Goal: Task Accomplishment & Management: Complete application form

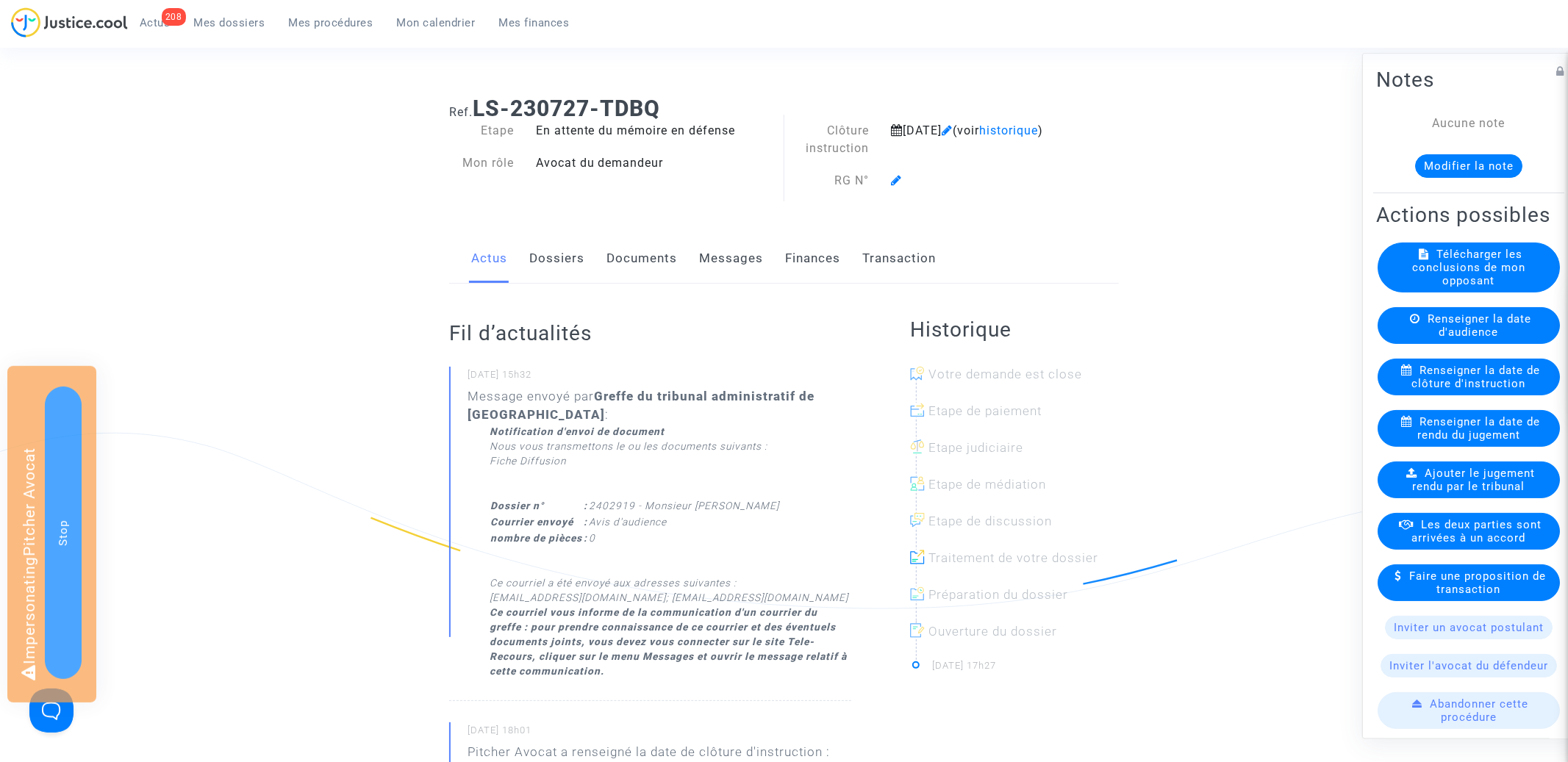
click at [636, 257] on link "Documents" at bounding box center [641, 259] width 71 height 48
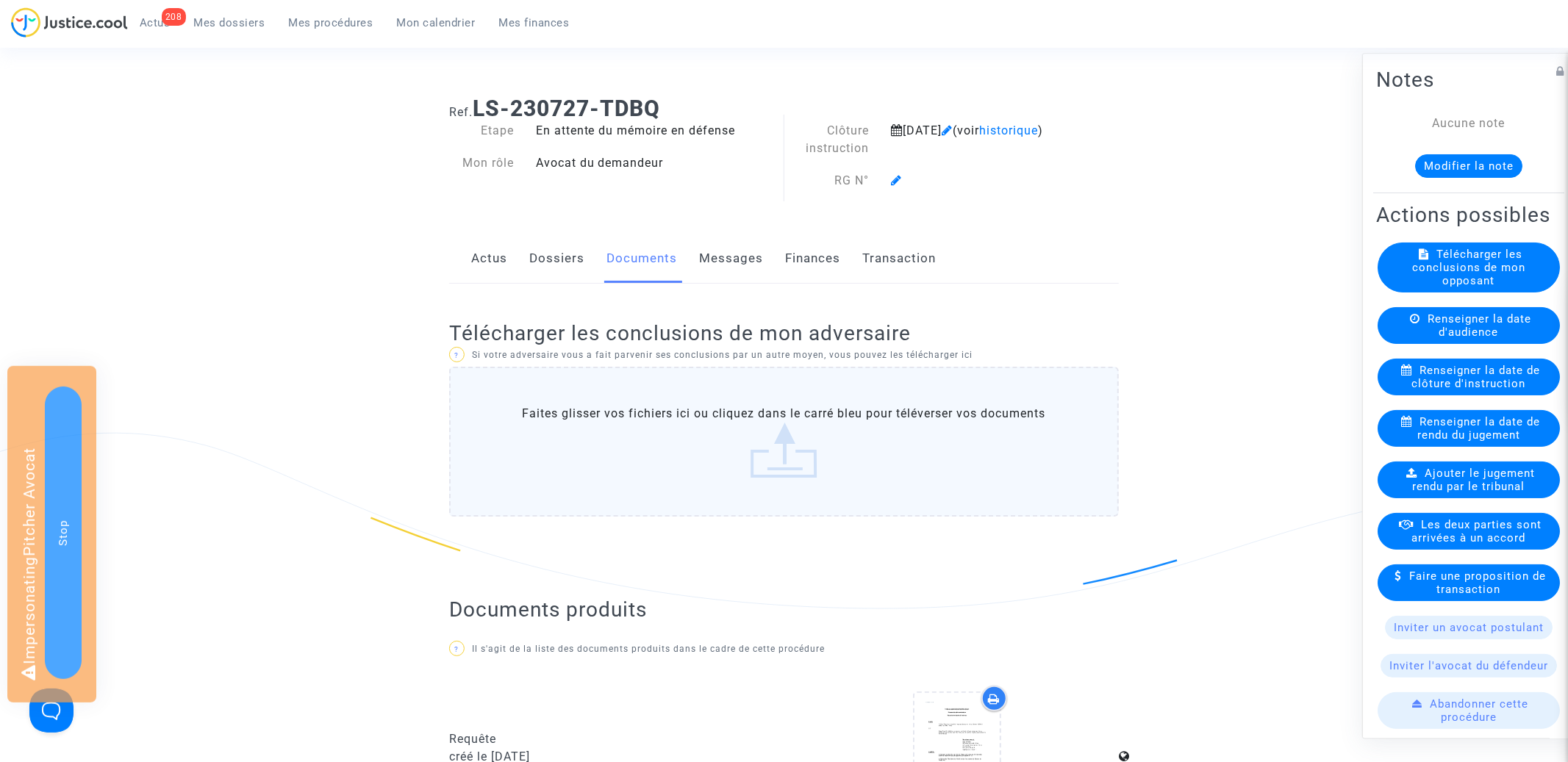
click at [503, 244] on link "Actus" at bounding box center [489, 259] width 36 height 48
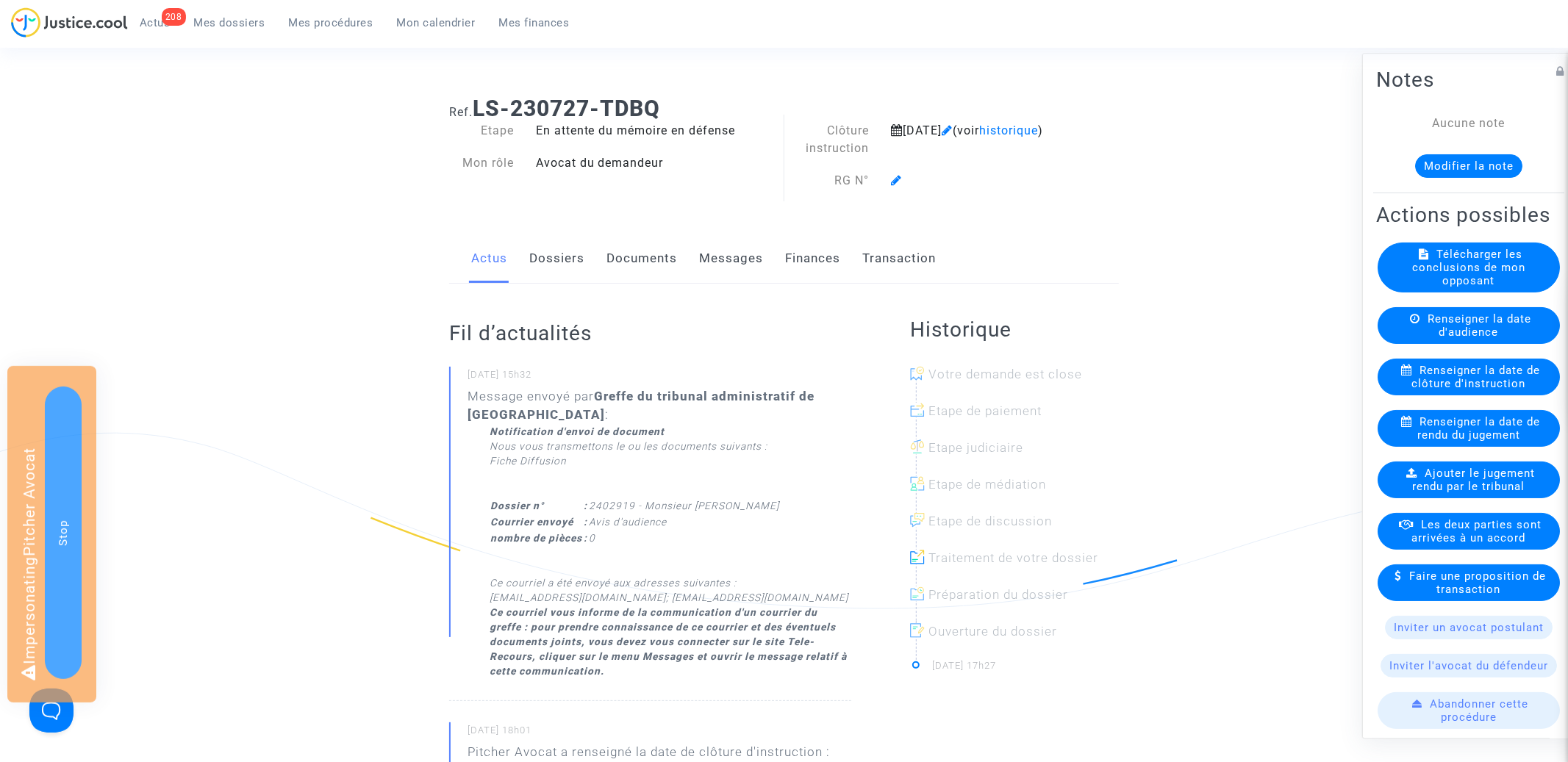
click at [754, 253] on link "Messages" at bounding box center [731, 259] width 64 height 48
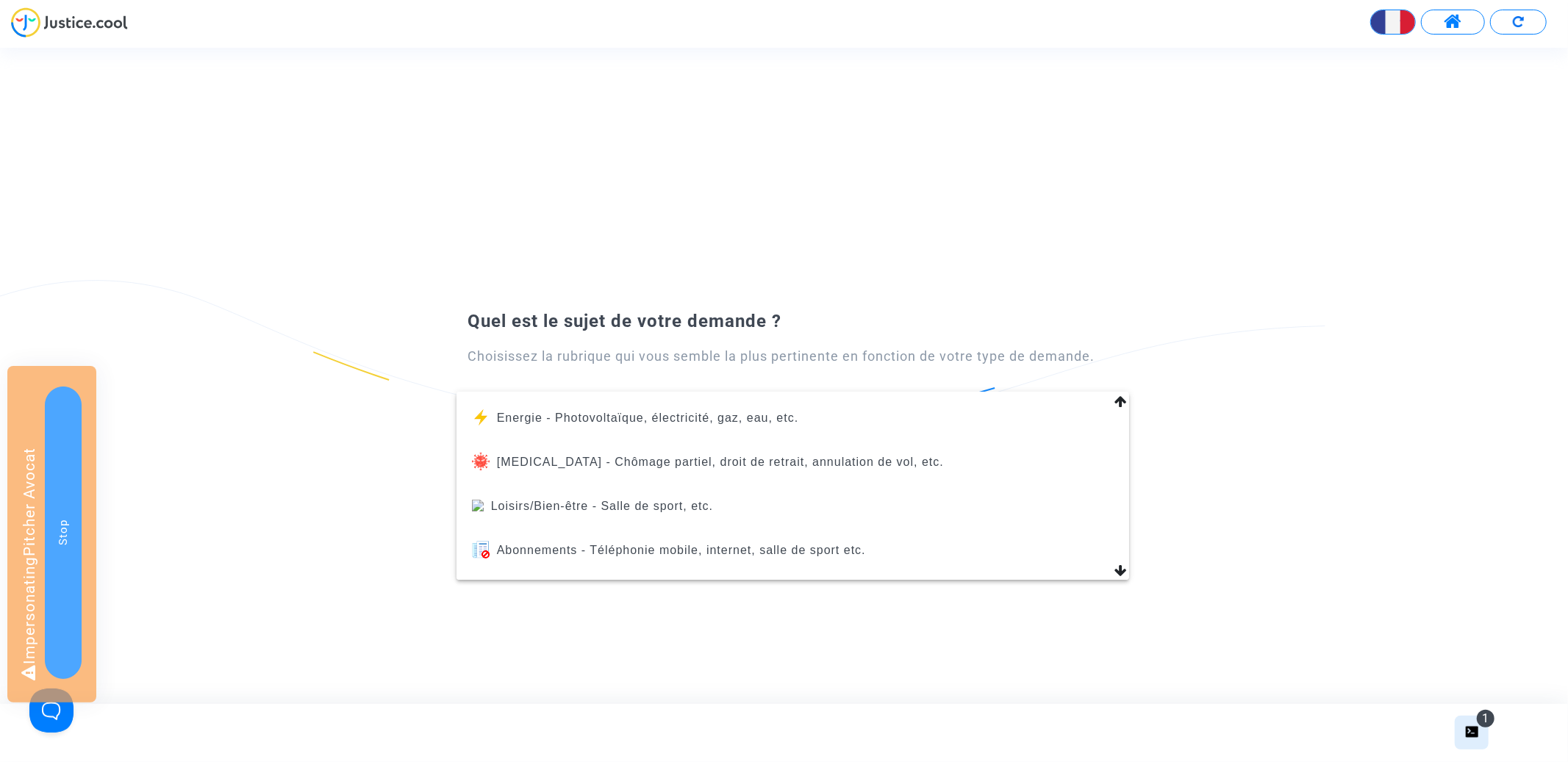
scroll to position [623, 0]
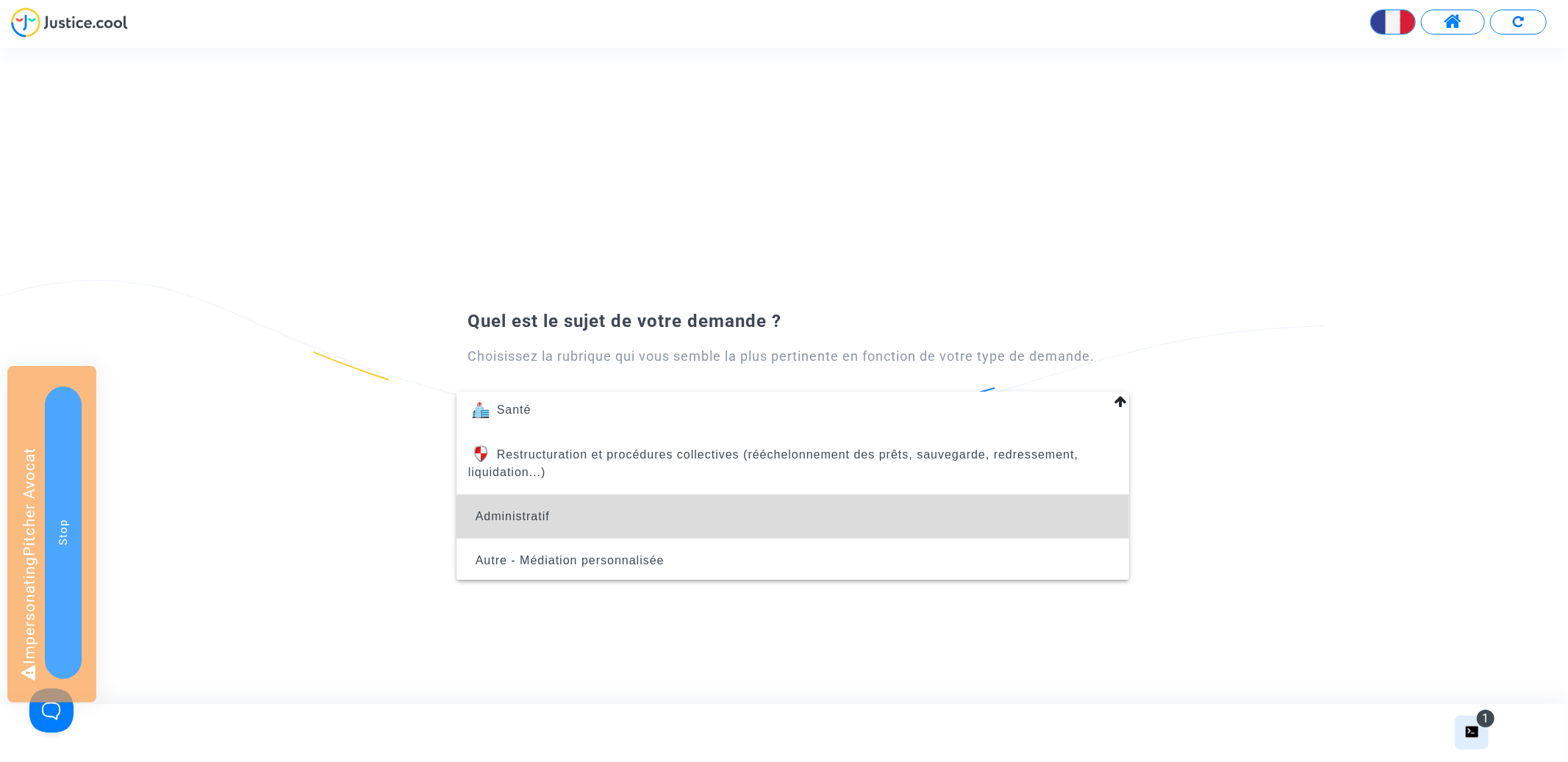
click at [725, 513] on span "Administratif" at bounding box center [792, 516] width 649 height 44
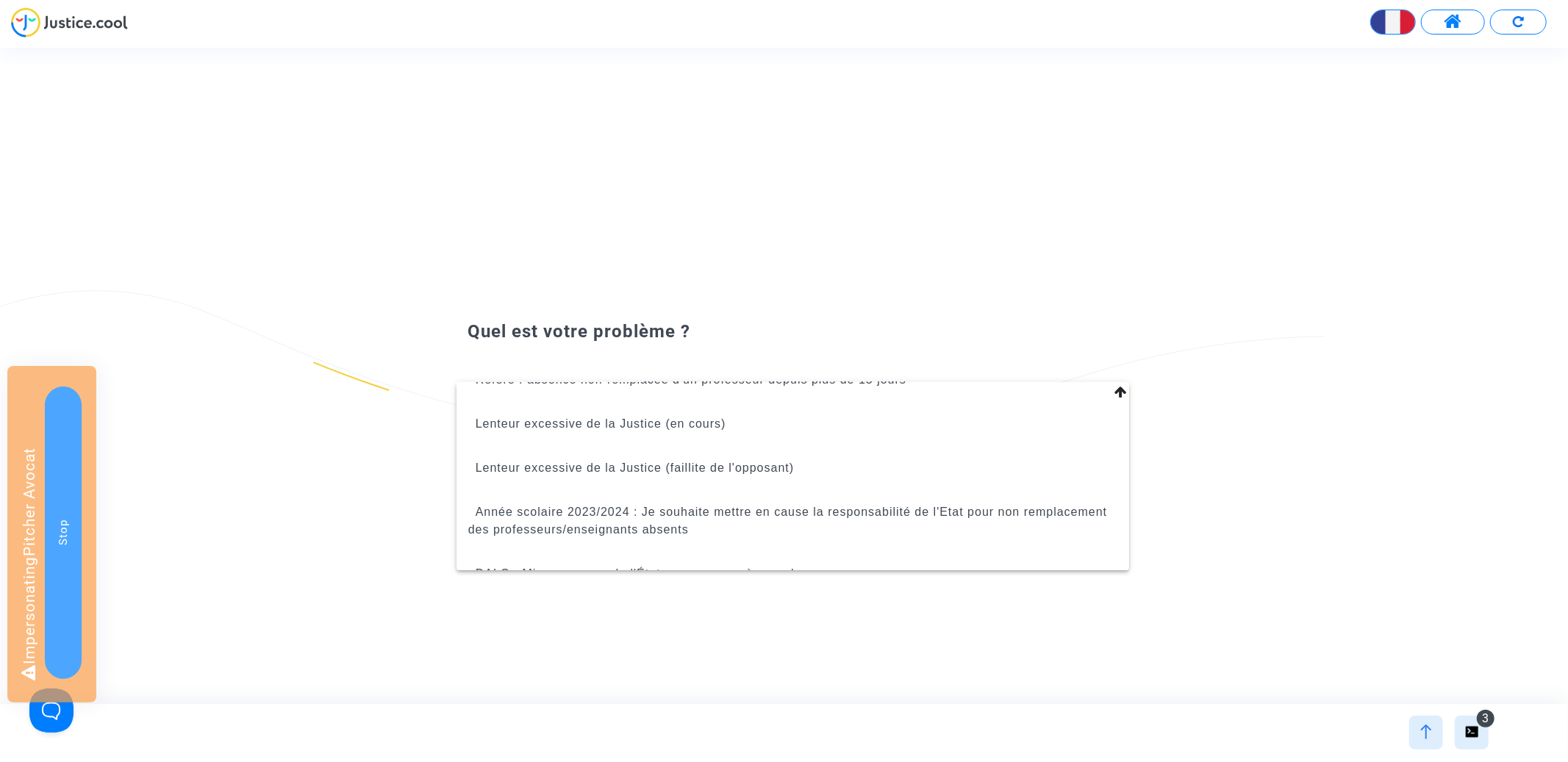
scroll to position [349, 0]
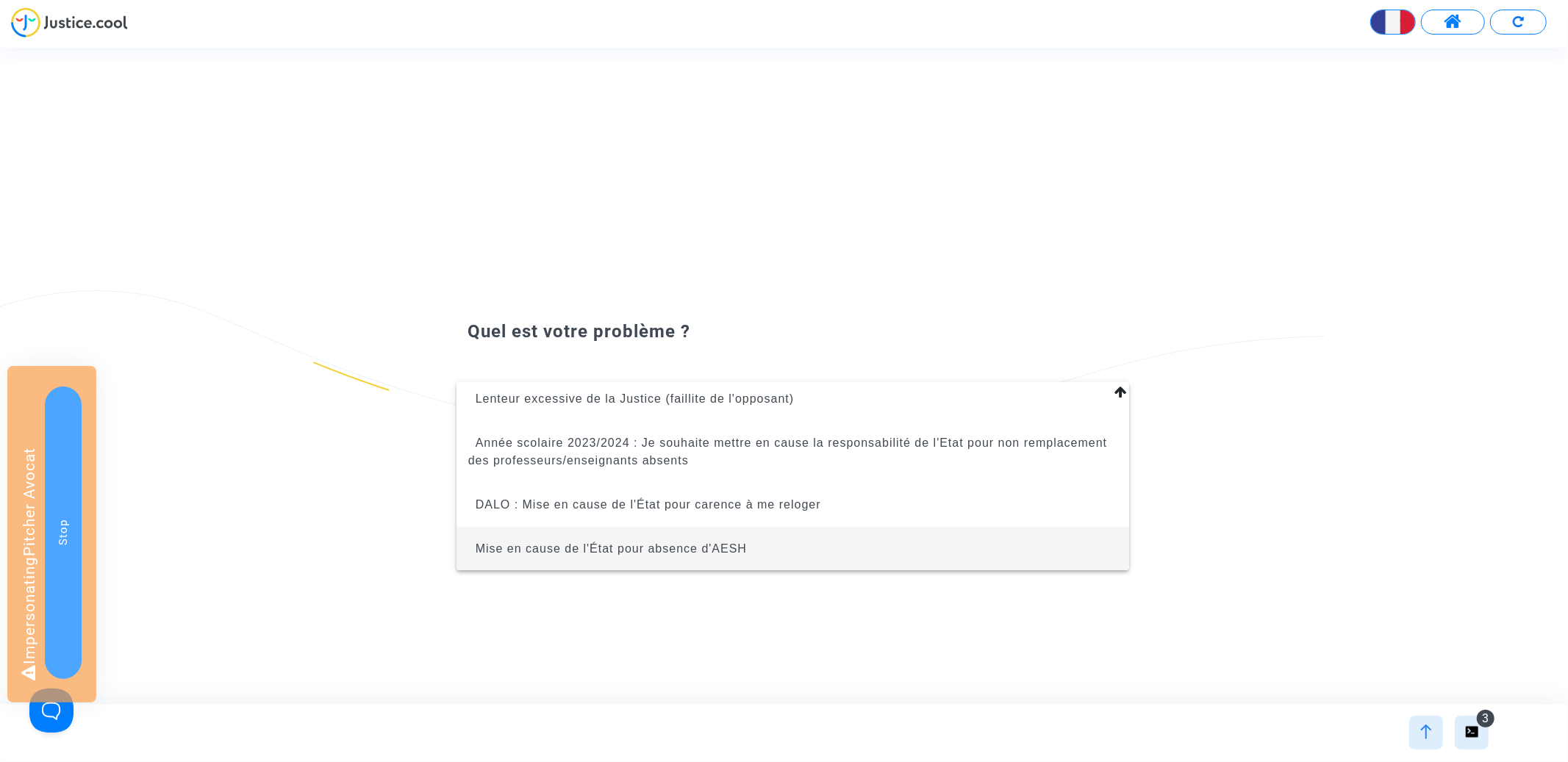
click at [741, 543] on span "Mise en cause de l'État pour absence d'AESH" at bounding box center [611, 548] width 272 height 13
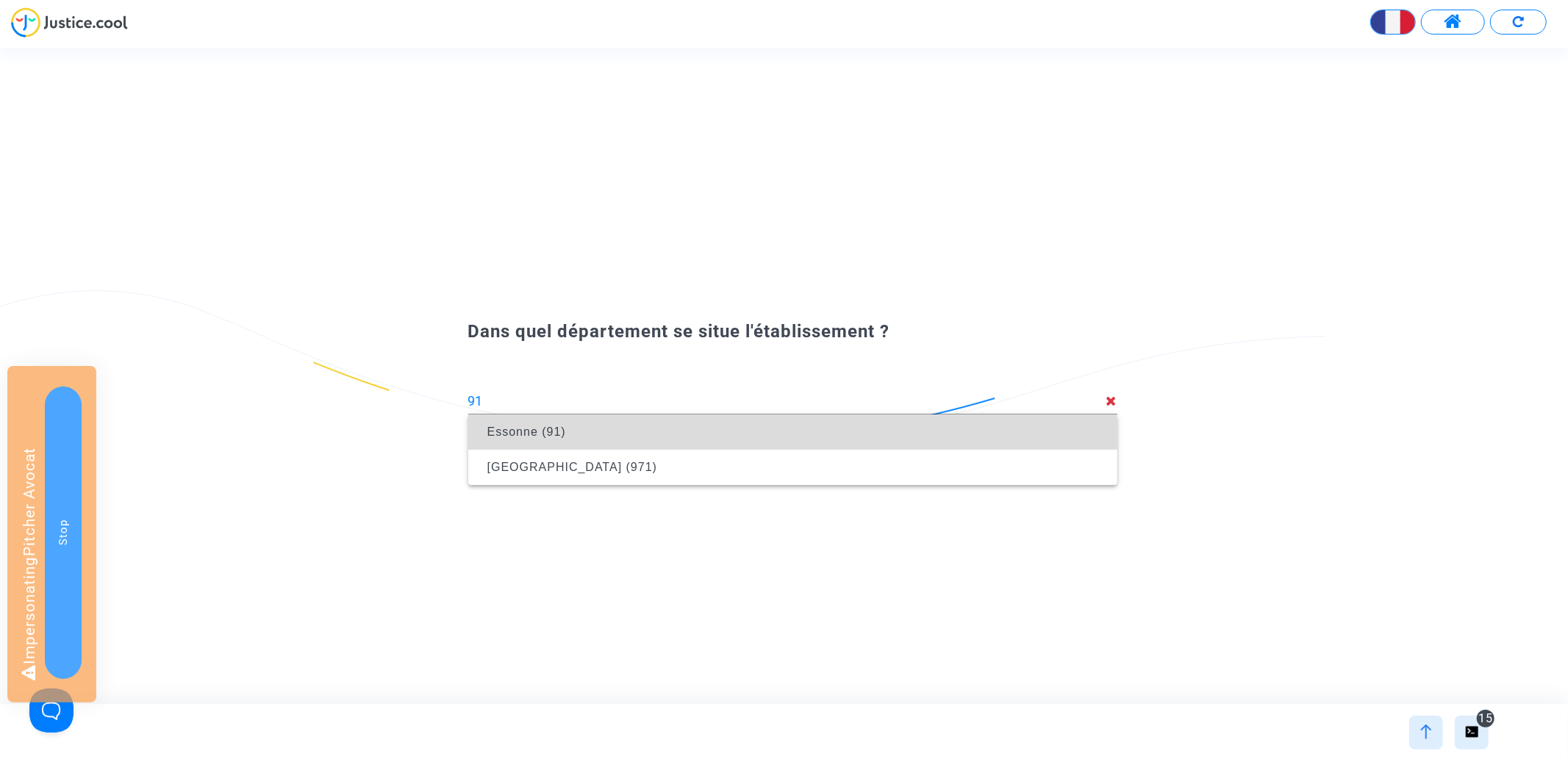
click at [661, 427] on span "Essonne (91)" at bounding box center [792, 431] width 625 height 41
type input "Essonne (91)"
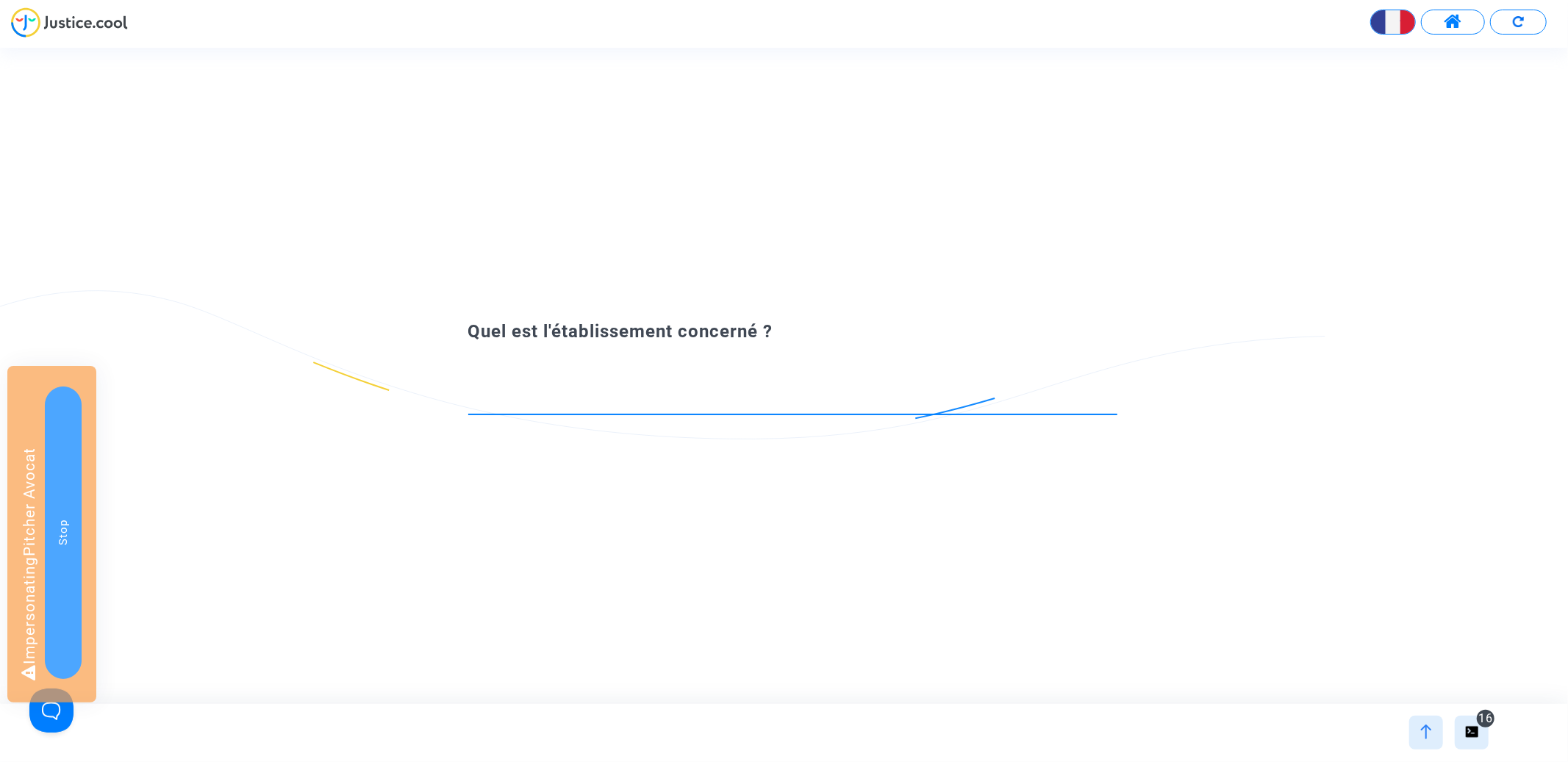
type input "h"
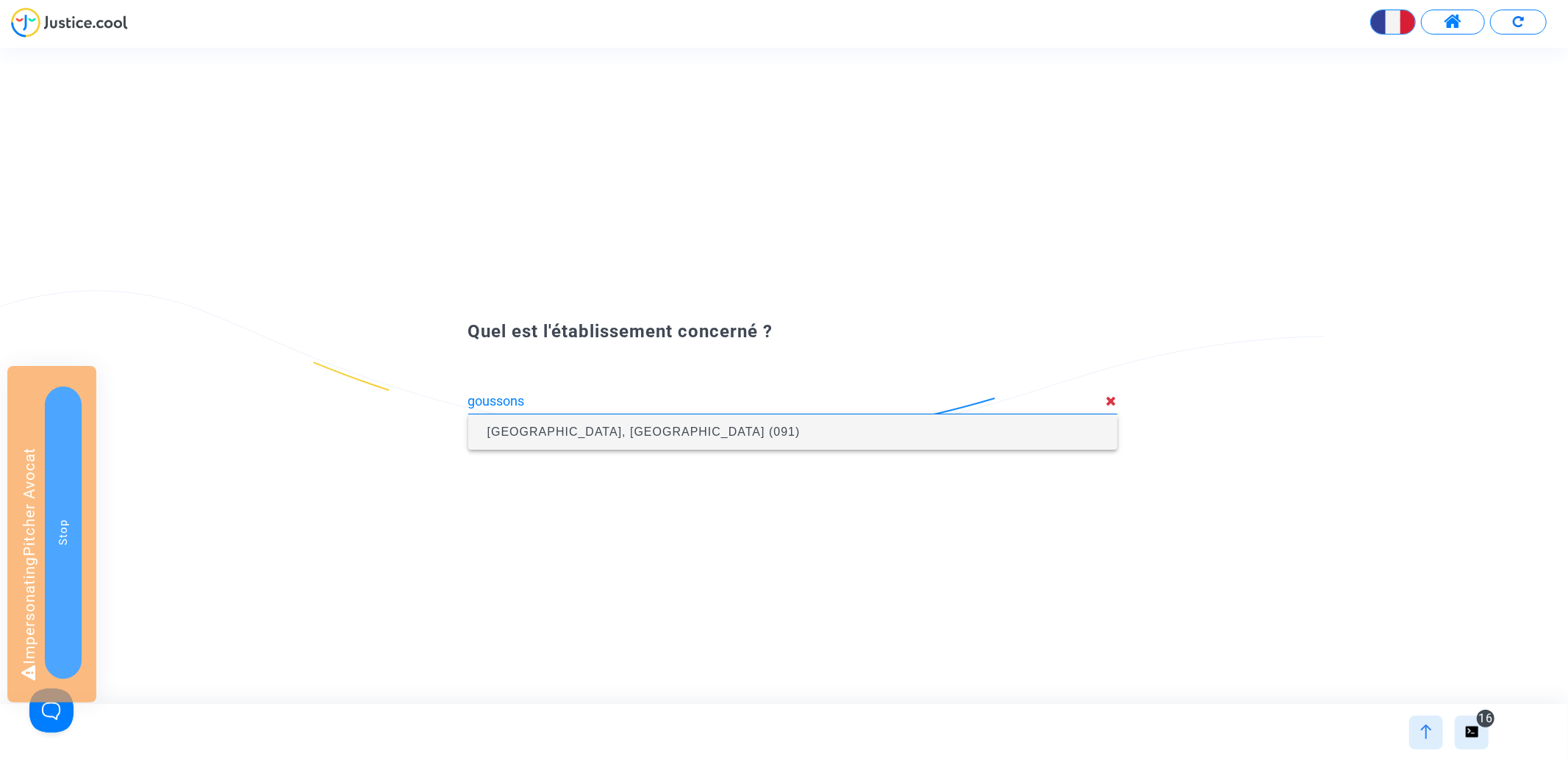
click at [592, 429] on span "[GEOGRAPHIC_DATA], [GEOGRAPHIC_DATA] (091)" at bounding box center [643, 431] width 313 height 13
type input "[GEOGRAPHIC_DATA], [GEOGRAPHIC_DATA] (091)"
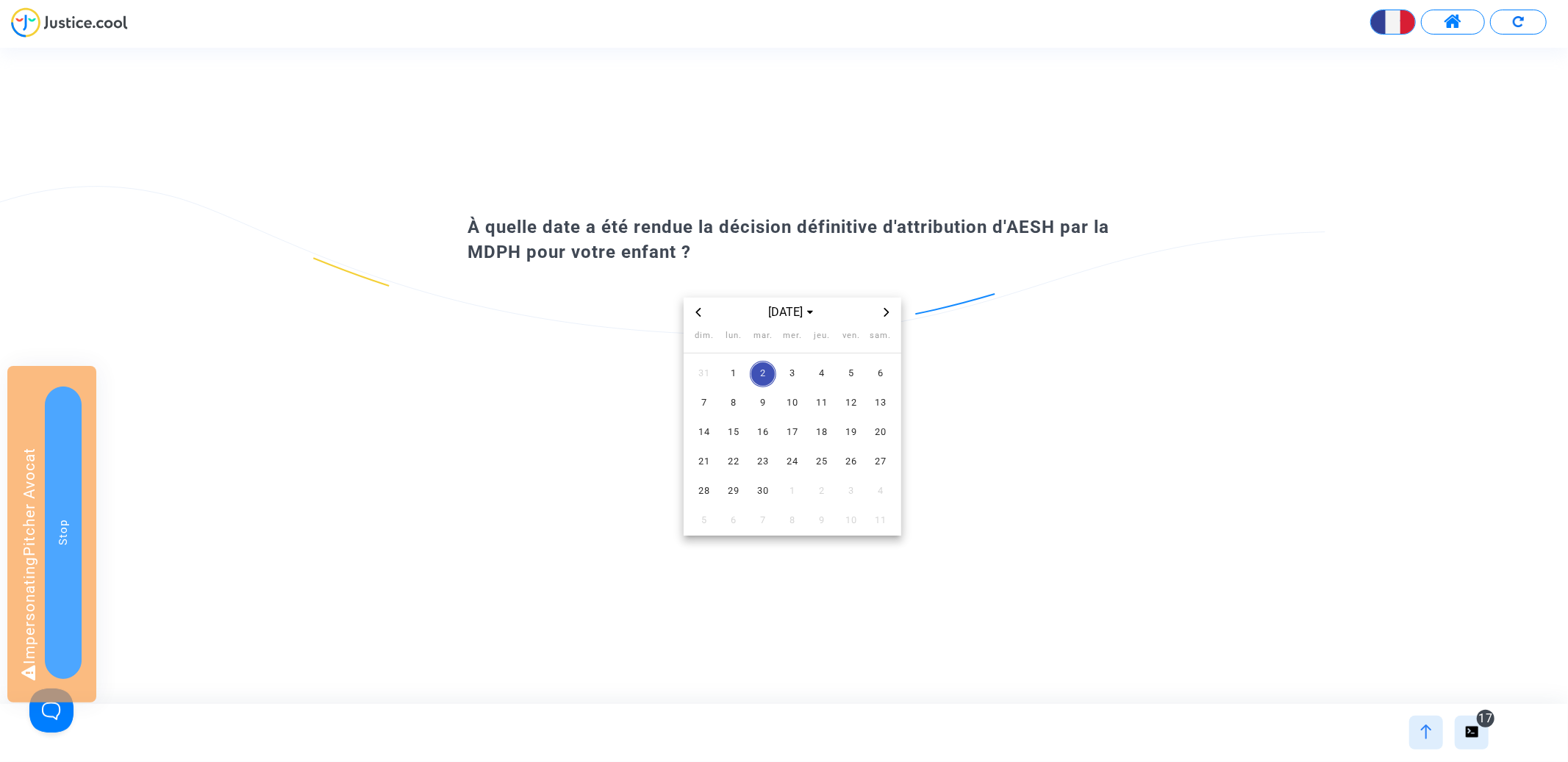
click at [699, 305] on span "Previous month" at bounding box center [698, 312] width 17 height 17
click at [738, 403] on span "7" at bounding box center [733, 402] width 26 height 26
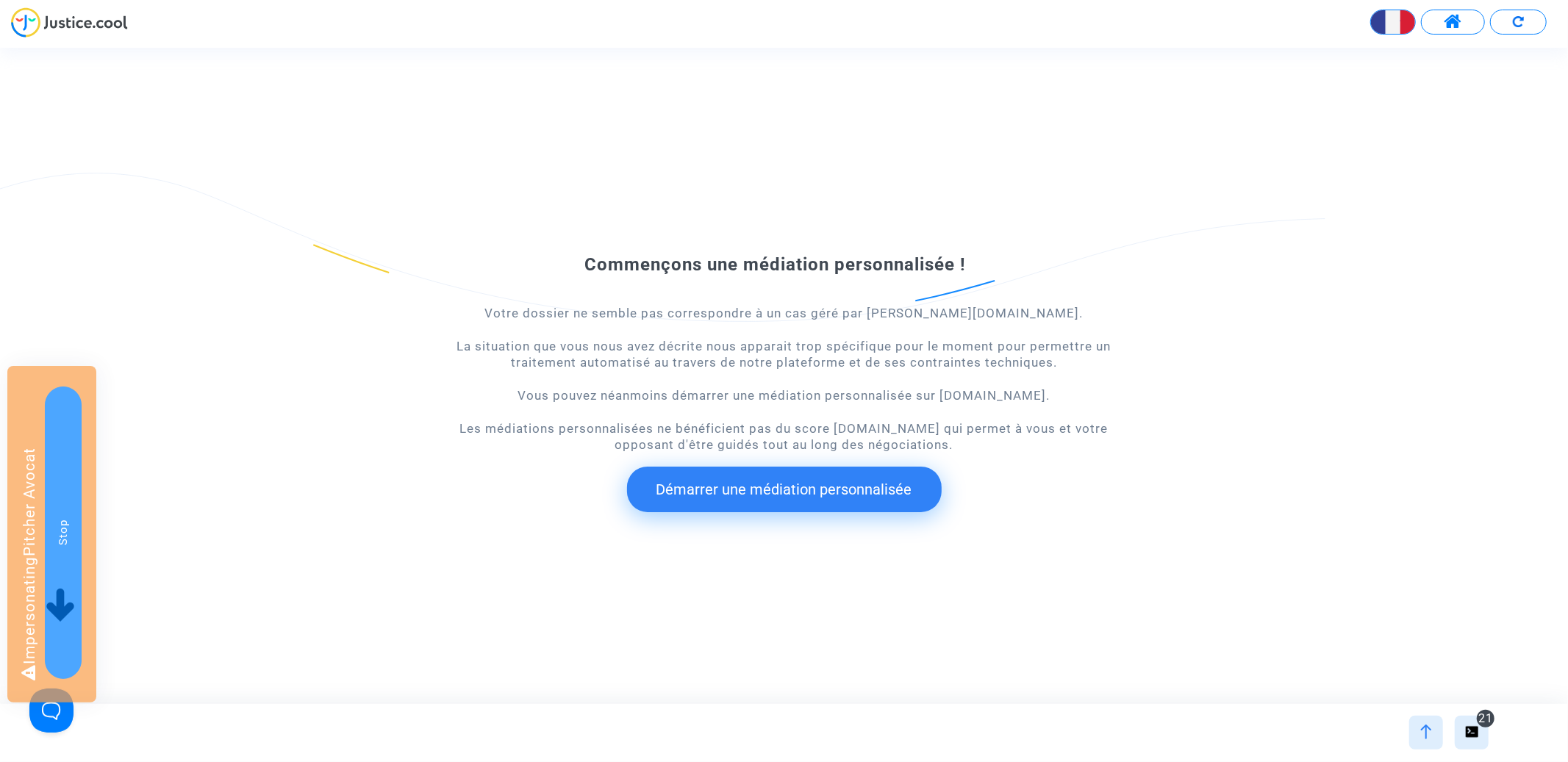
click at [1420, 736] on img at bounding box center [1425, 731] width 15 height 15
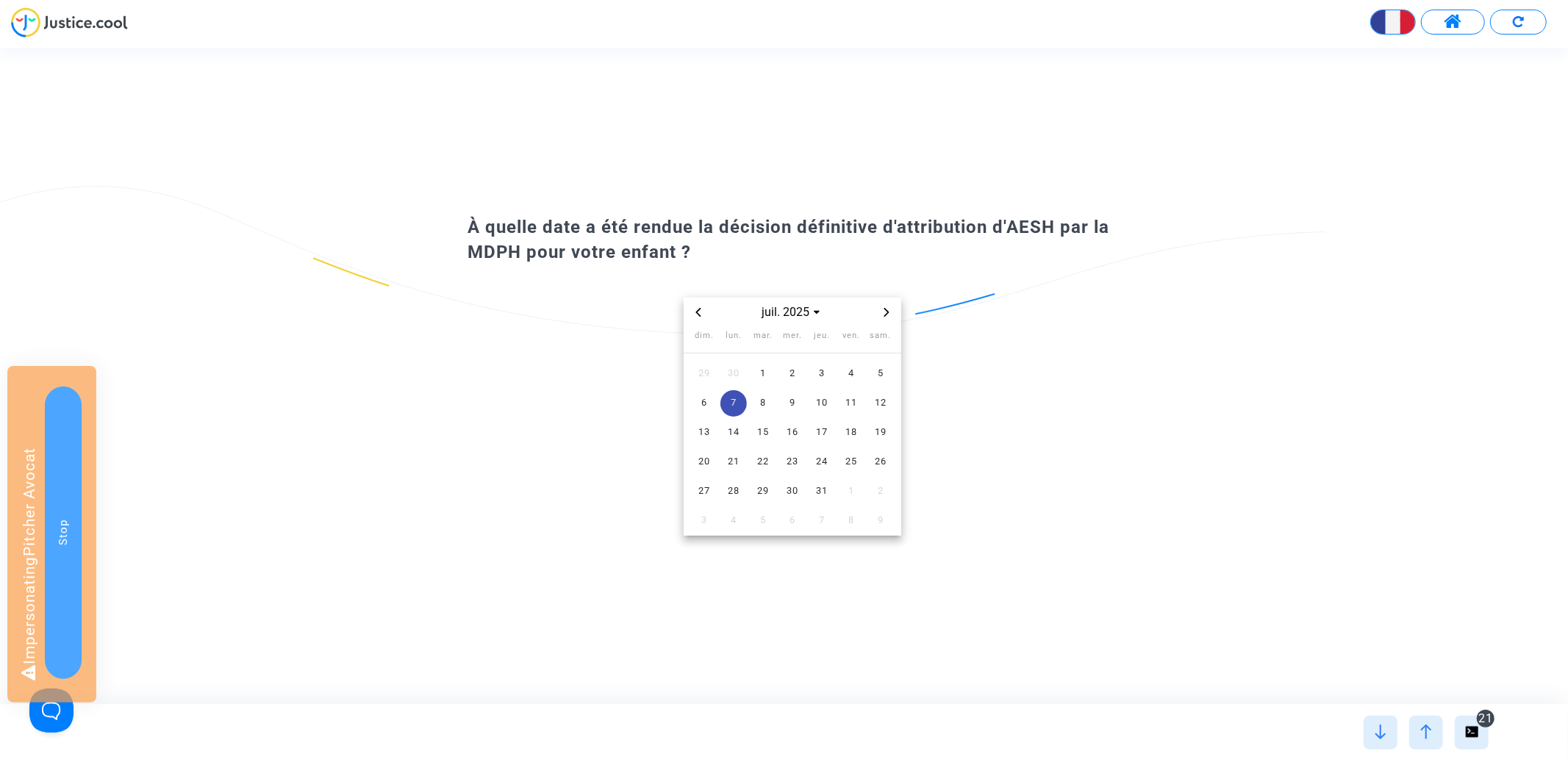
click at [699, 308] on icon "Previous month" at bounding box center [697, 312] width 9 height 9
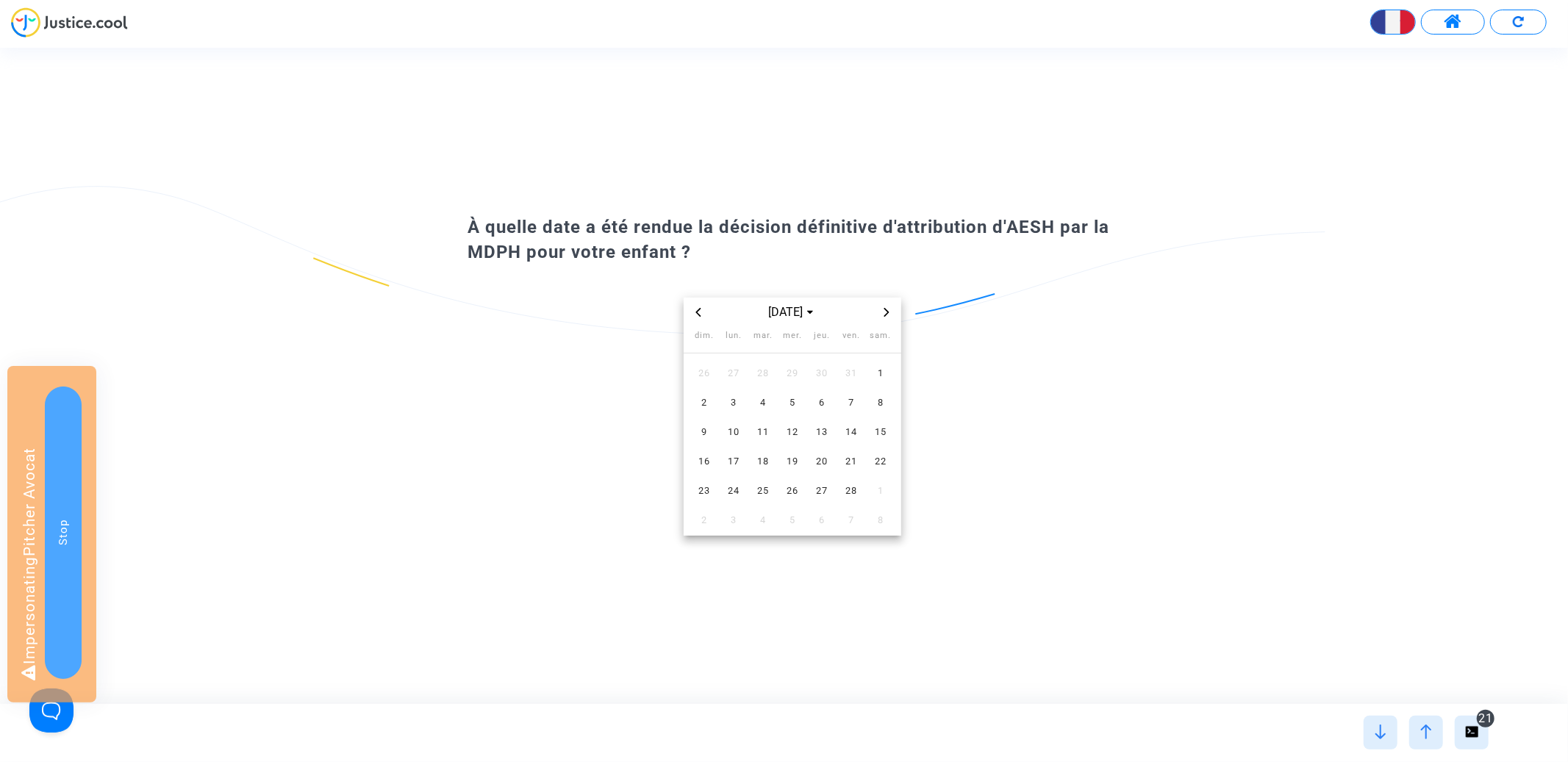
click at [699, 308] on icon "Previous month" at bounding box center [697, 312] width 9 height 9
click at [778, 402] on td "6" at bounding box center [792, 403] width 29 height 29
click at [700, 312] on icon "Previous month" at bounding box center [697, 312] width 9 height 9
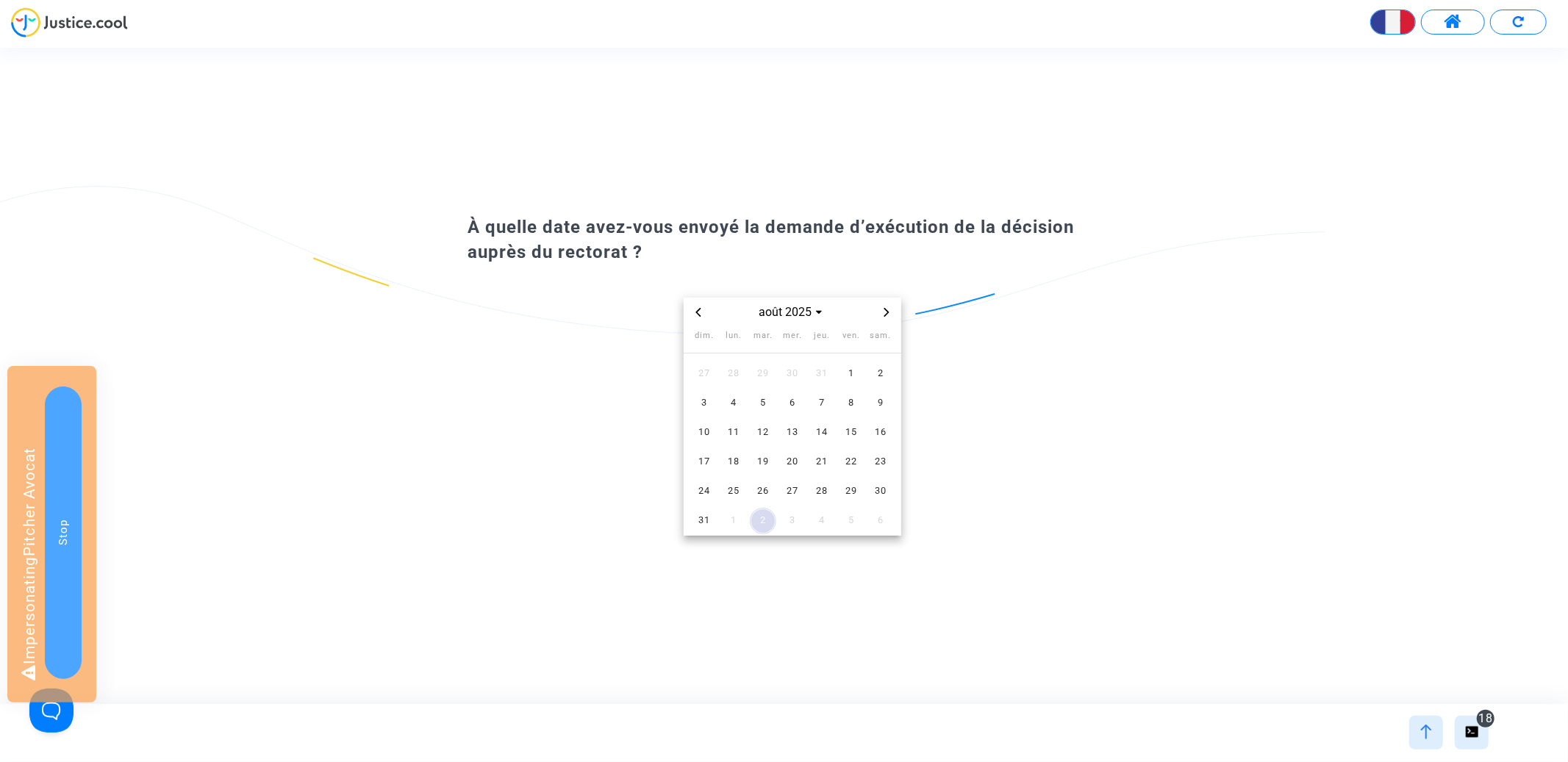
click at [700, 312] on icon "Previous month" at bounding box center [697, 312] width 9 height 9
click at [815, 389] on td "10" at bounding box center [821, 403] width 29 height 29
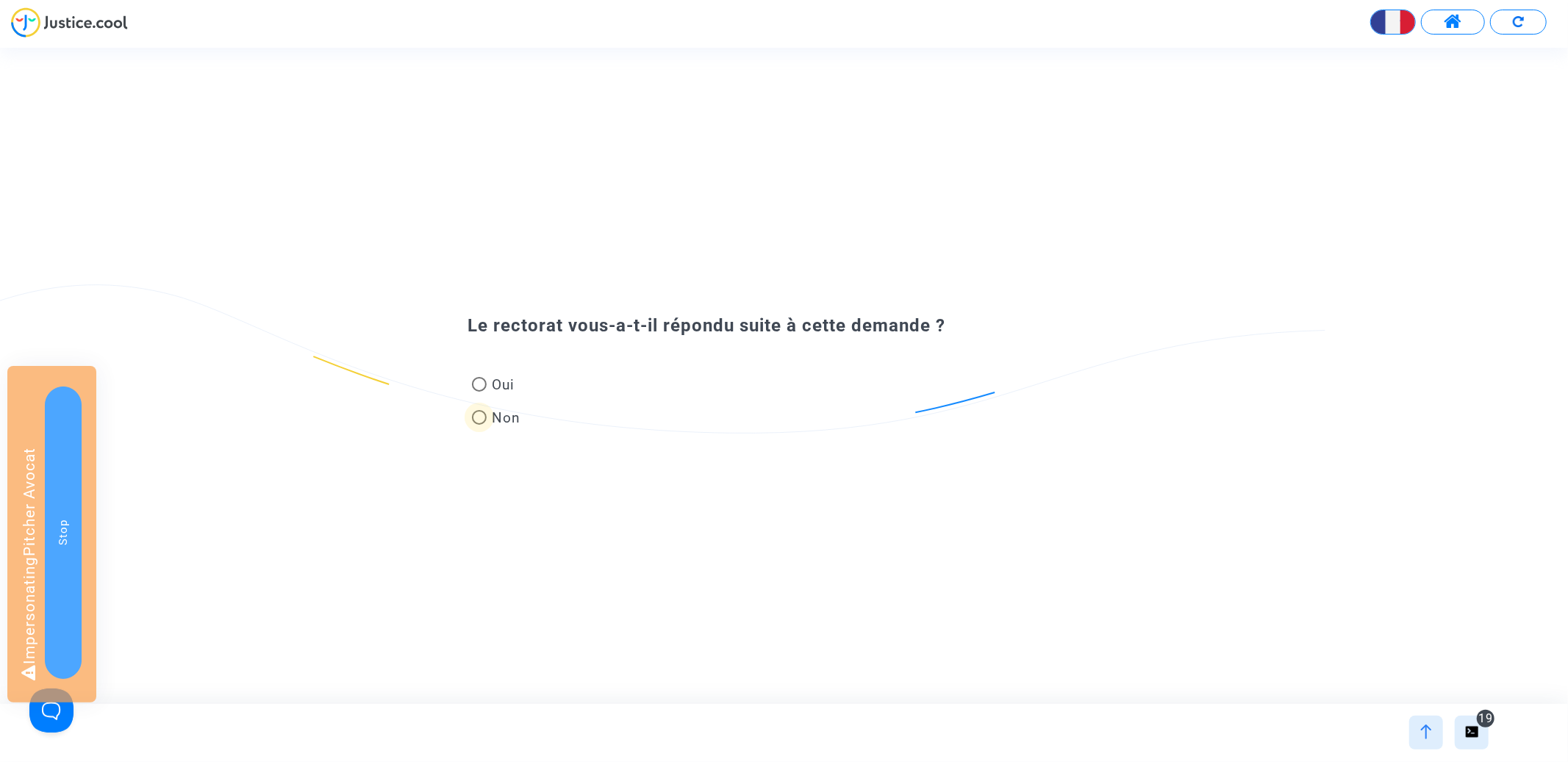
click at [495, 411] on span "Non" at bounding box center [504, 418] width 35 height 19
click at [479, 425] on input "Non" at bounding box center [478, 425] width 1 height 1
radio input "true"
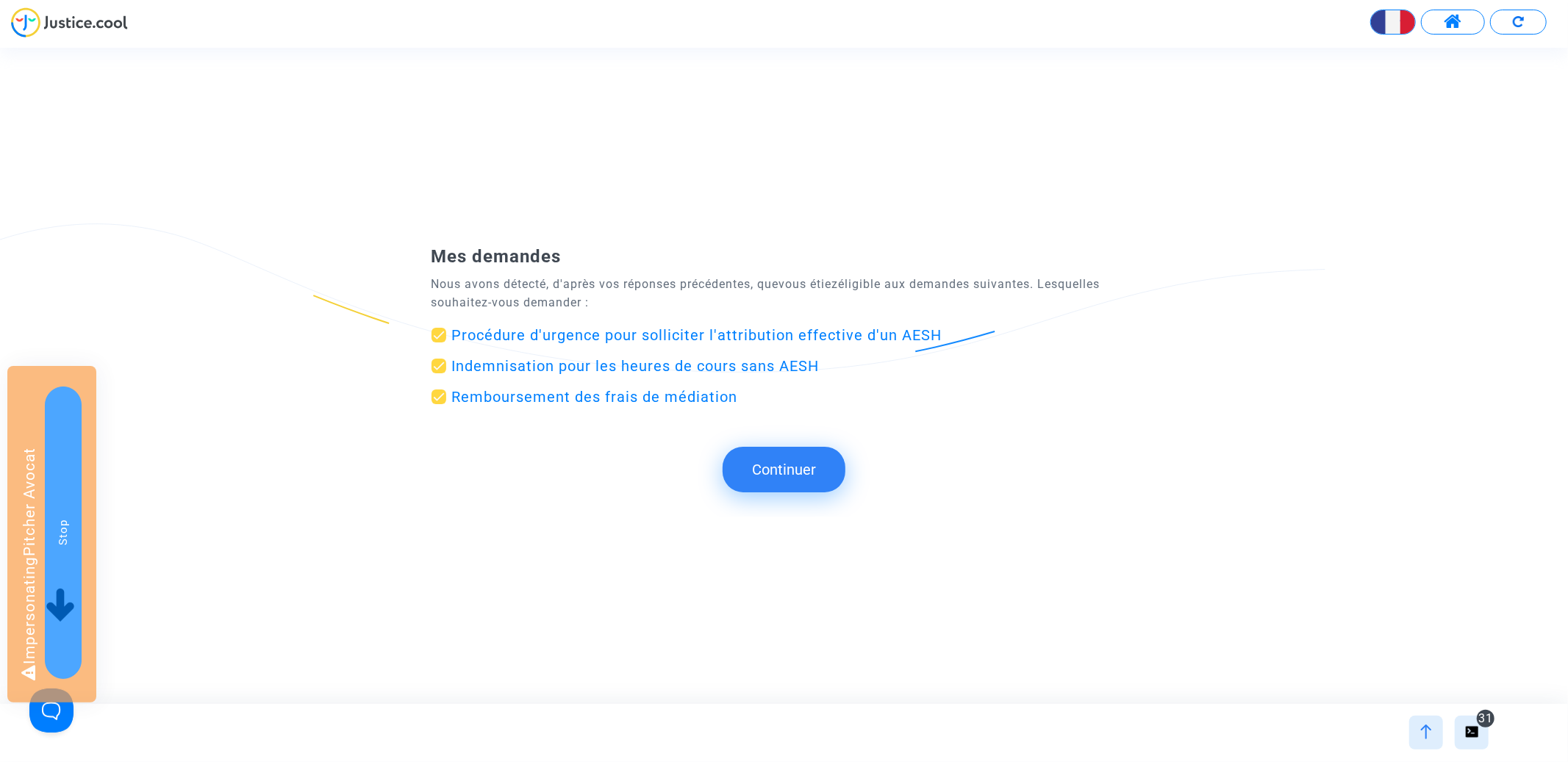
click at [799, 481] on button "Continuer" at bounding box center [784, 469] width 123 height 46
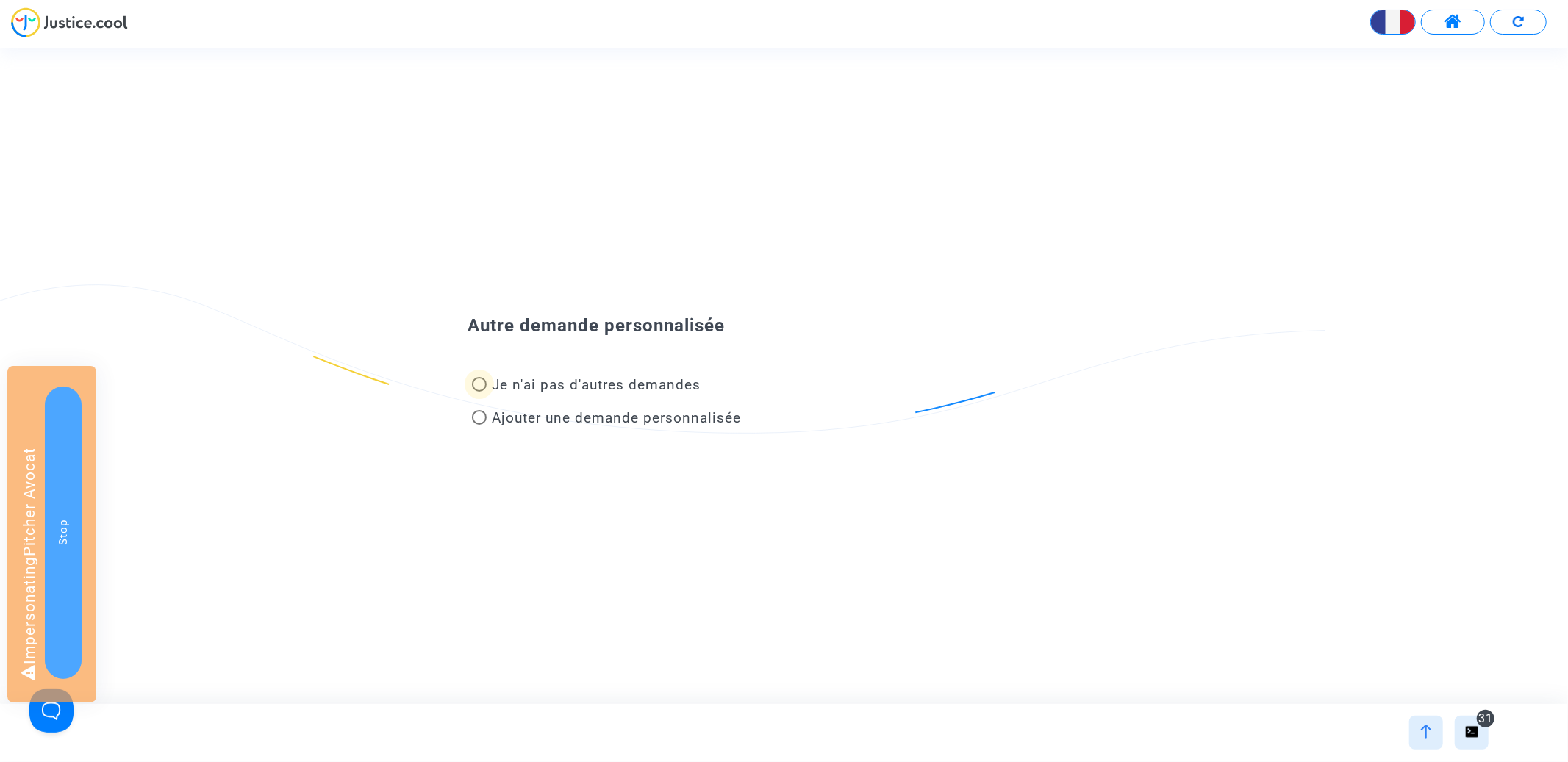
click at [591, 378] on span "Je n'ai pas d'autres demandes" at bounding box center [596, 384] width 208 height 16
click at [479, 392] on input "Je n'ai pas d'autres demandes" at bounding box center [478, 392] width 1 height 1
radio input "true"
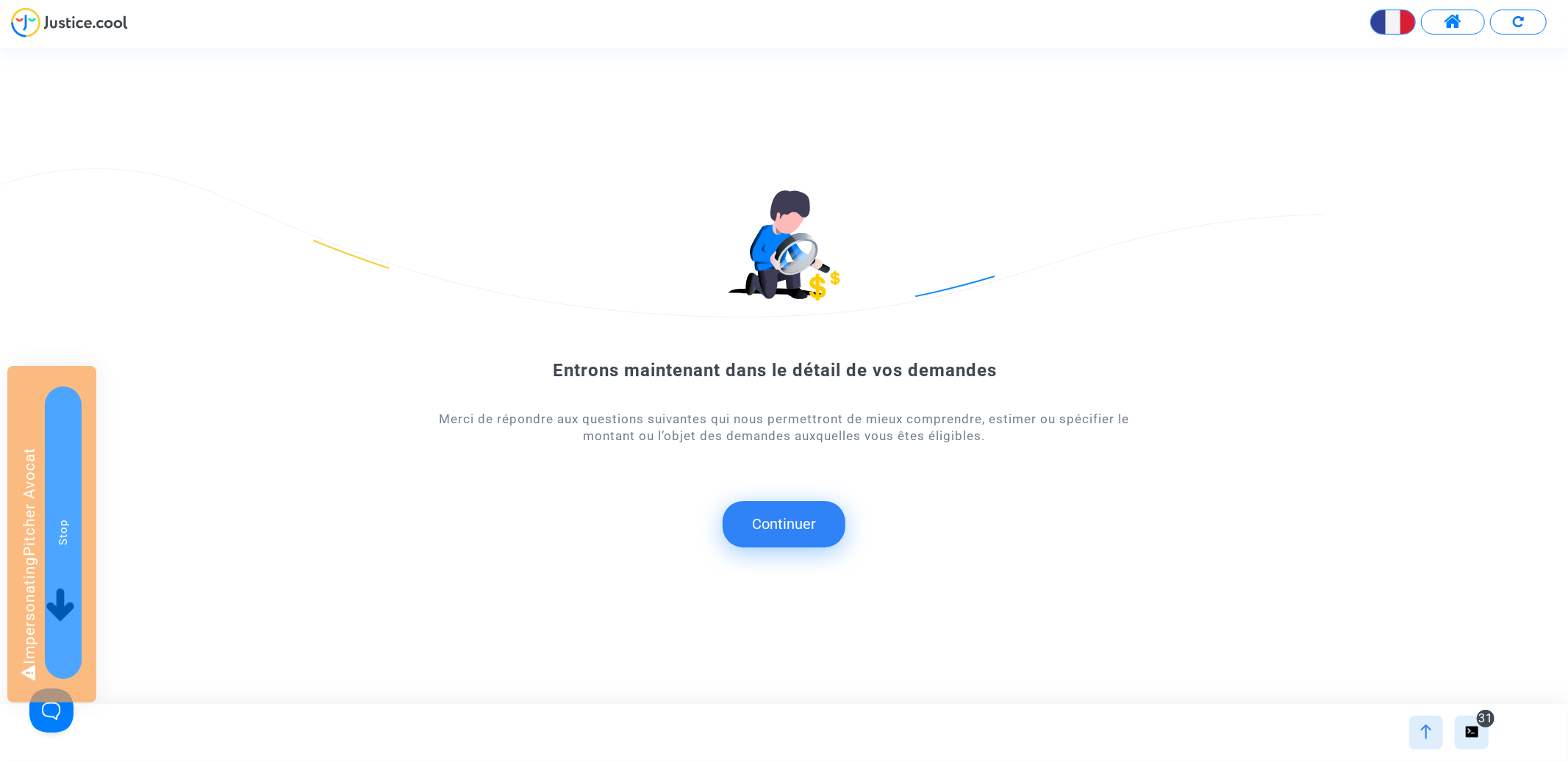
click at [807, 526] on button "Continuer" at bounding box center [784, 524] width 123 height 46
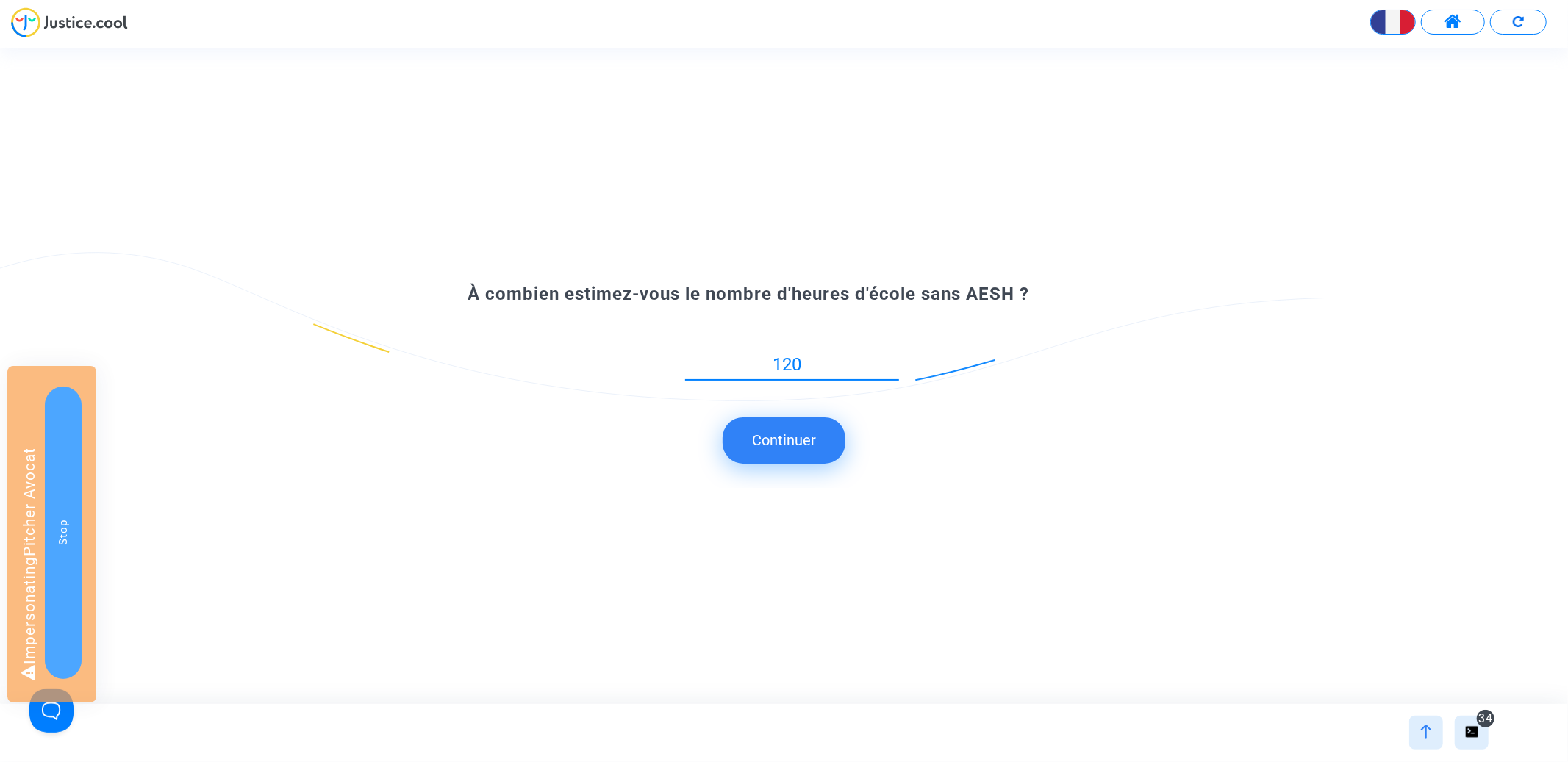
type input "120"
click at [792, 429] on button "Continuer" at bounding box center [784, 439] width 123 height 46
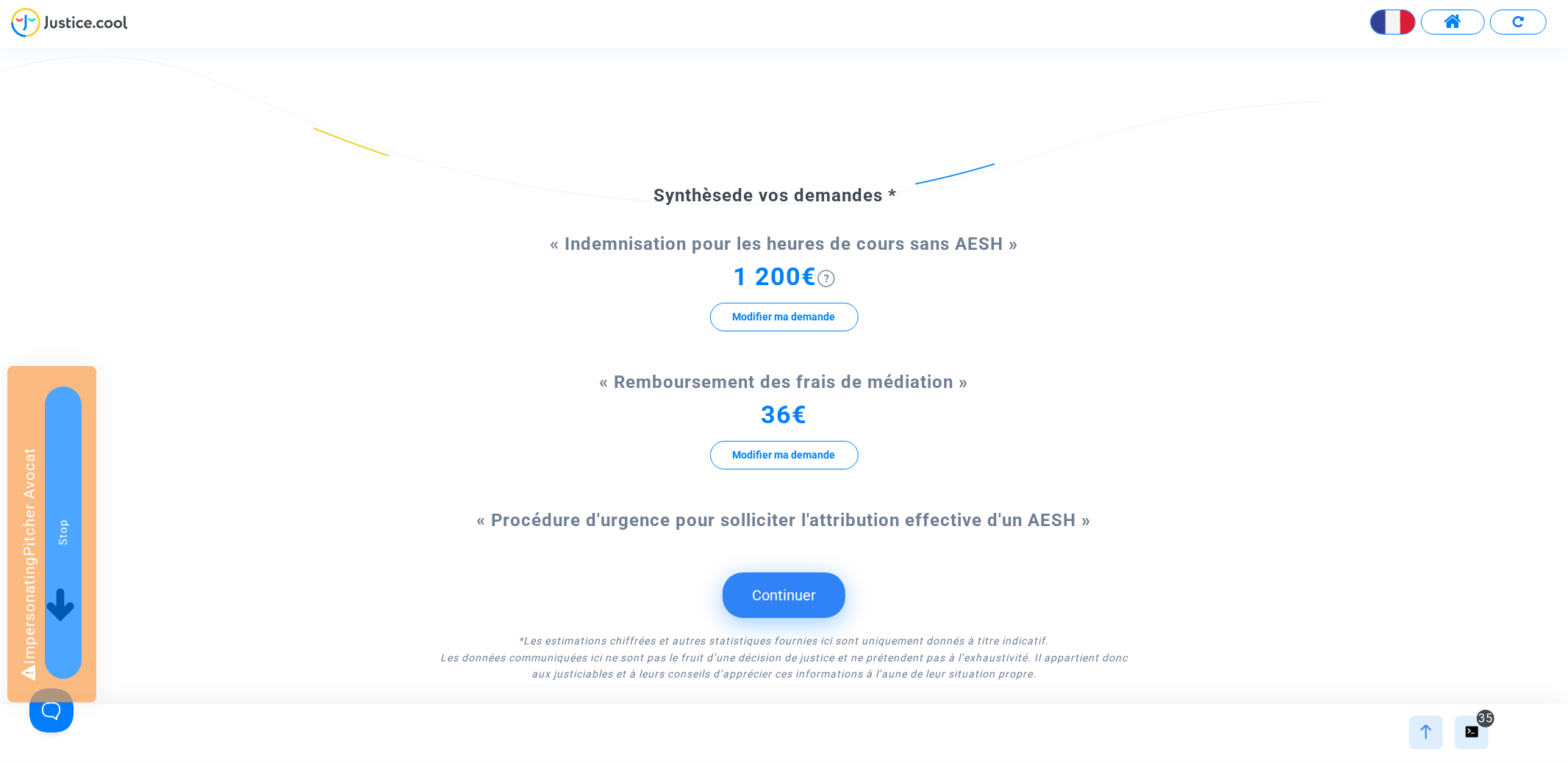
click at [800, 592] on button "Continuer" at bounding box center [784, 594] width 123 height 46
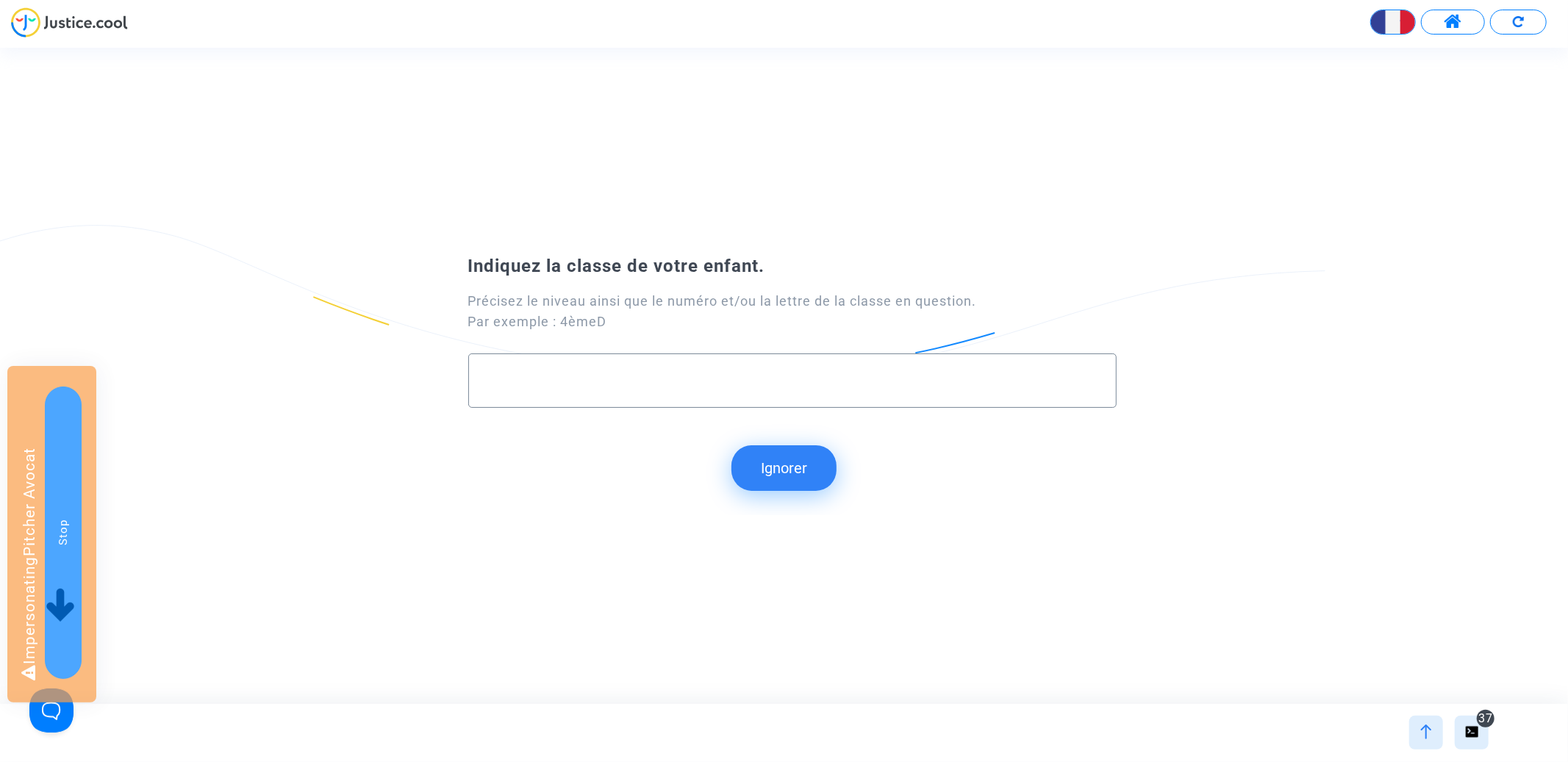
click at [709, 391] on div at bounding box center [792, 374] width 618 height 41
type input "3ème F"
click at [788, 454] on button "Continuer" at bounding box center [784, 467] width 123 height 46
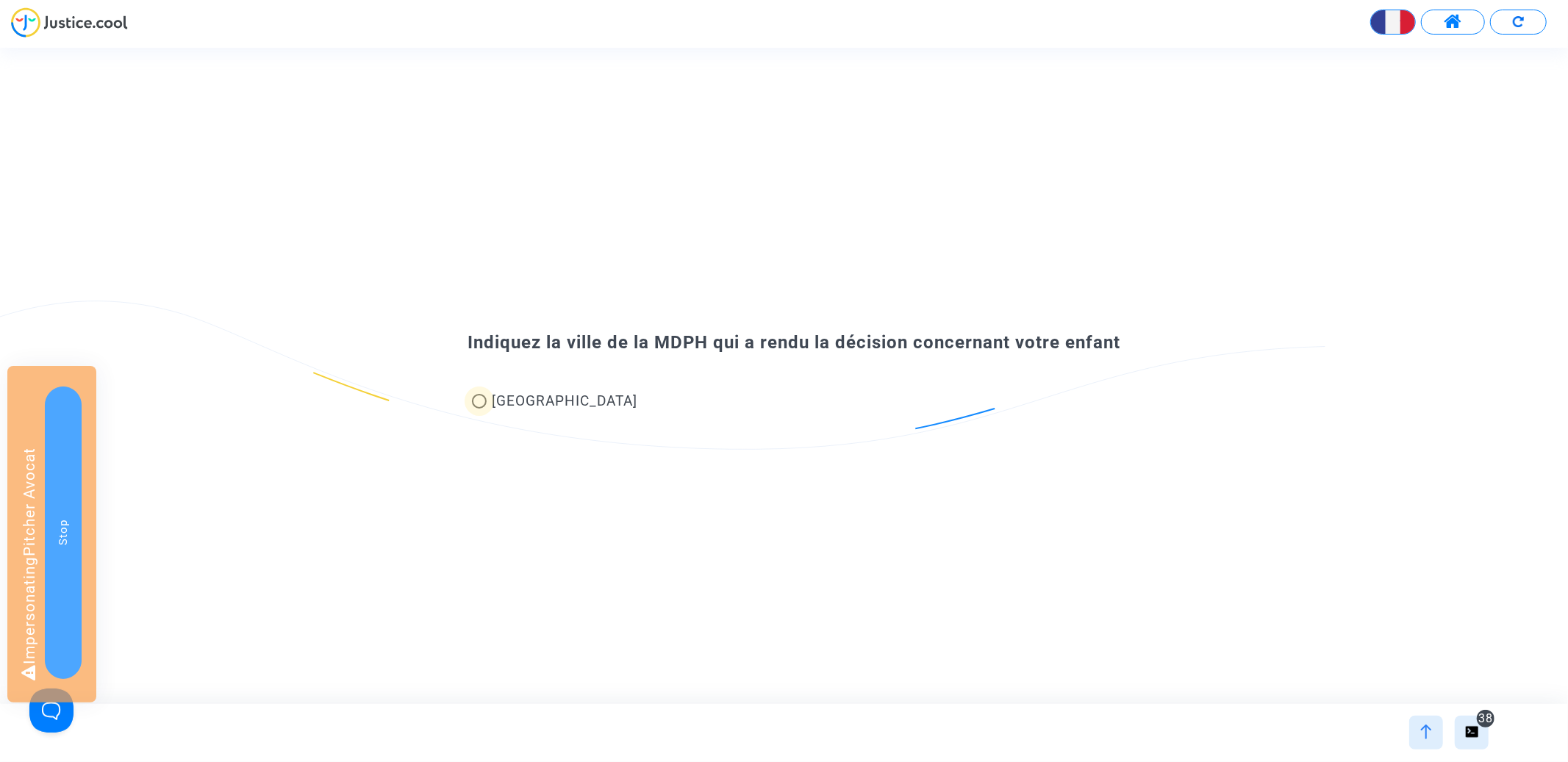
click at [493, 399] on span "[GEOGRAPHIC_DATA]" at bounding box center [565, 400] width 145 height 16
click at [479, 408] on input "[GEOGRAPHIC_DATA]" at bounding box center [478, 408] width 1 height 1
radio input "true"
